Goal: Transaction & Acquisition: Book appointment/travel/reservation

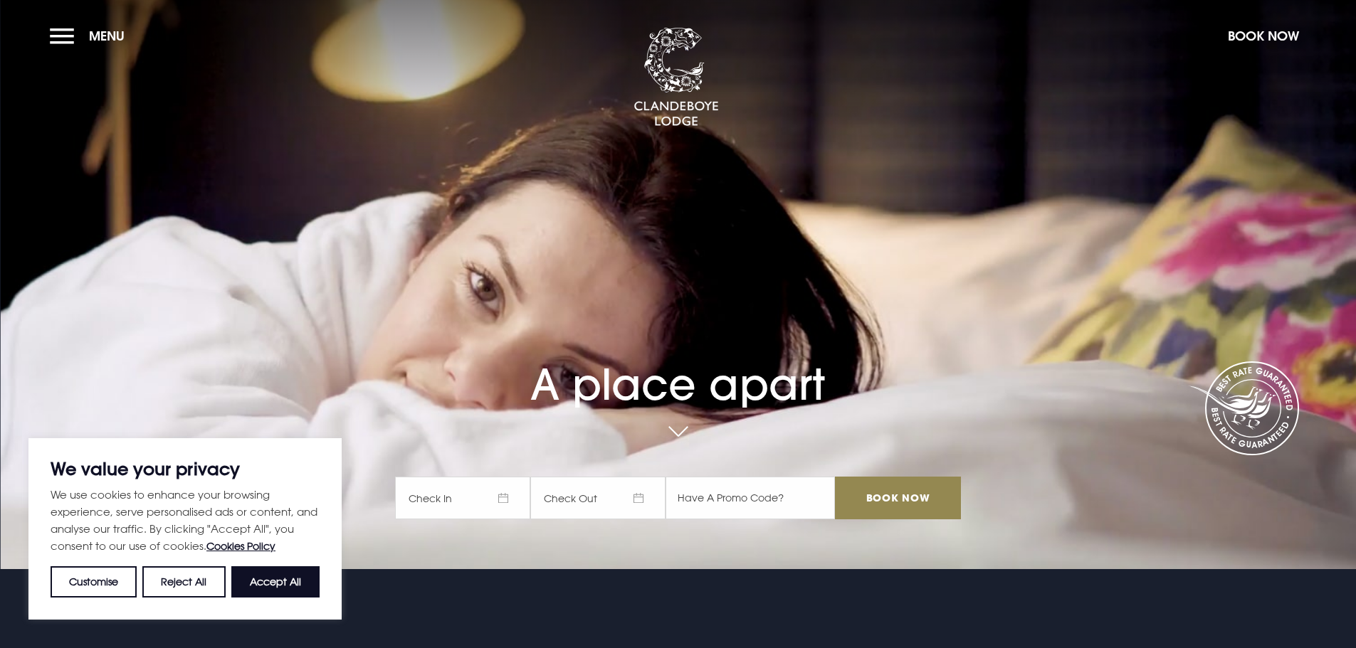
click at [463, 503] on span "Check In" at bounding box center [462, 498] width 135 height 43
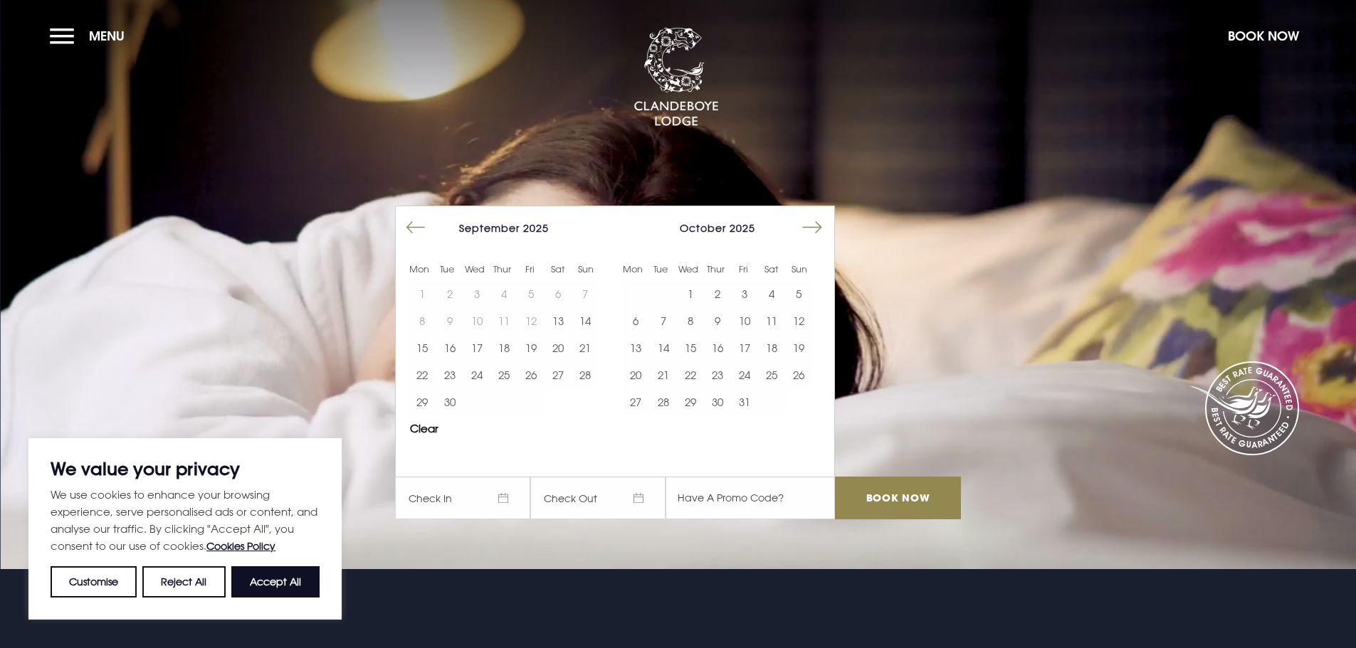
click at [834, 221] on div at bounding box center [820, 231] width 28 height 33
click at [826, 221] on button "Move forward to switch to the next month." at bounding box center [812, 227] width 27 height 27
click at [722, 372] on button "20" at bounding box center [717, 375] width 27 height 27
click at [911, 498] on input "Book Now" at bounding box center [897, 498] width 125 height 43
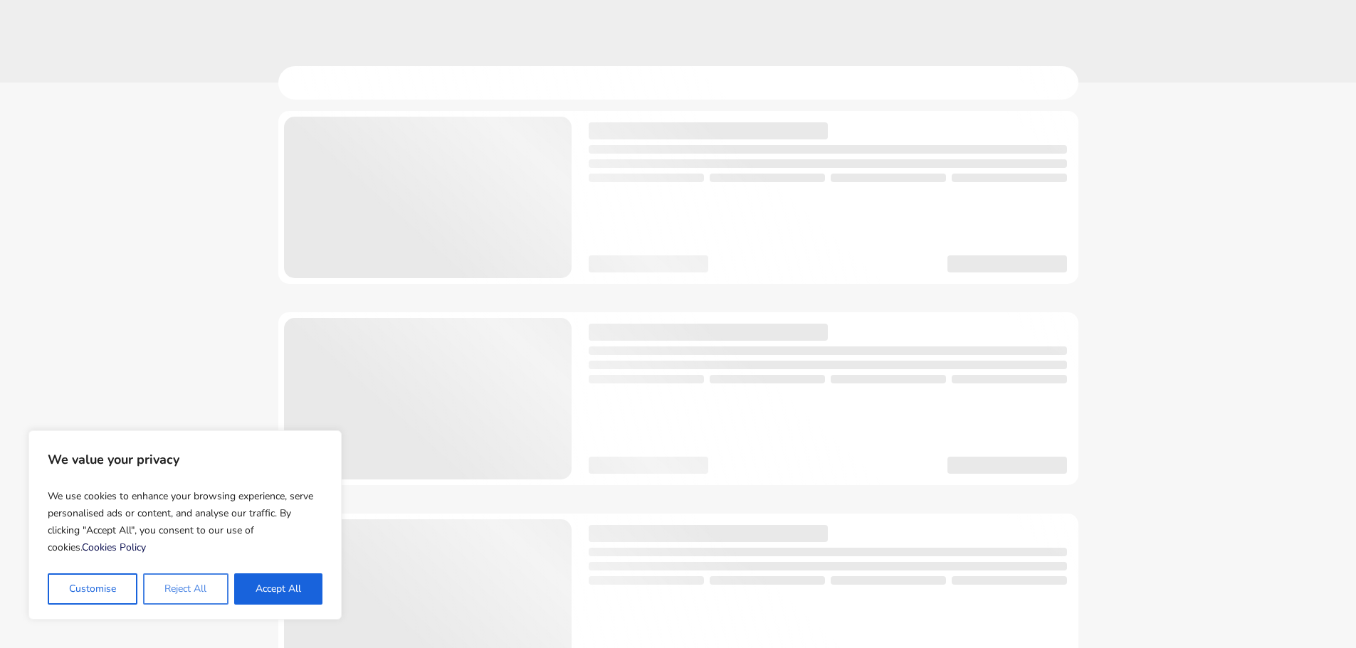
click at [188, 594] on button "Reject All" at bounding box center [185, 589] width 85 height 31
